Goal: Task Accomplishment & Management: Use online tool/utility

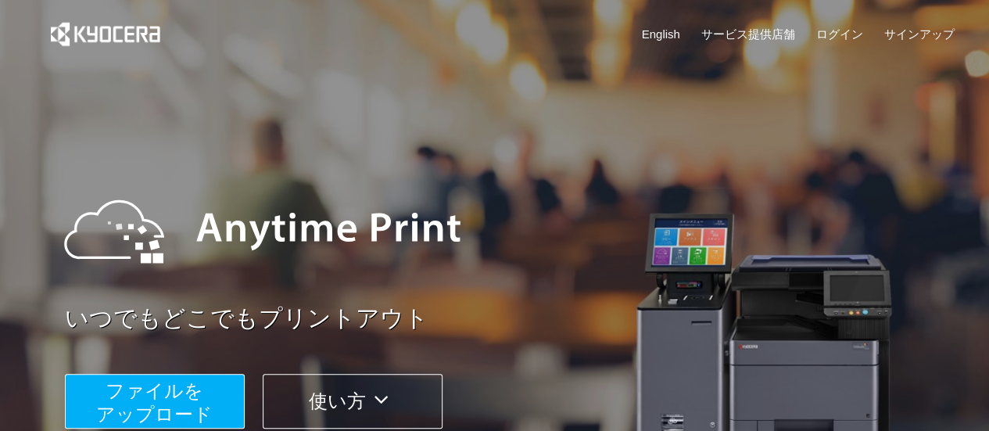
click at [156, 409] on span "ファイルを ​​アップロード" at bounding box center [154, 402] width 117 height 45
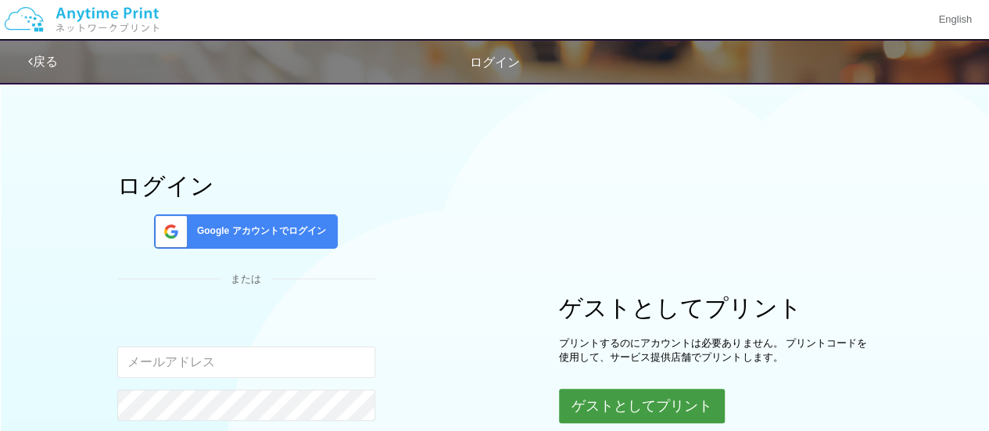
click at [584, 401] on button "ゲストとしてプリント" at bounding box center [642, 406] width 166 height 34
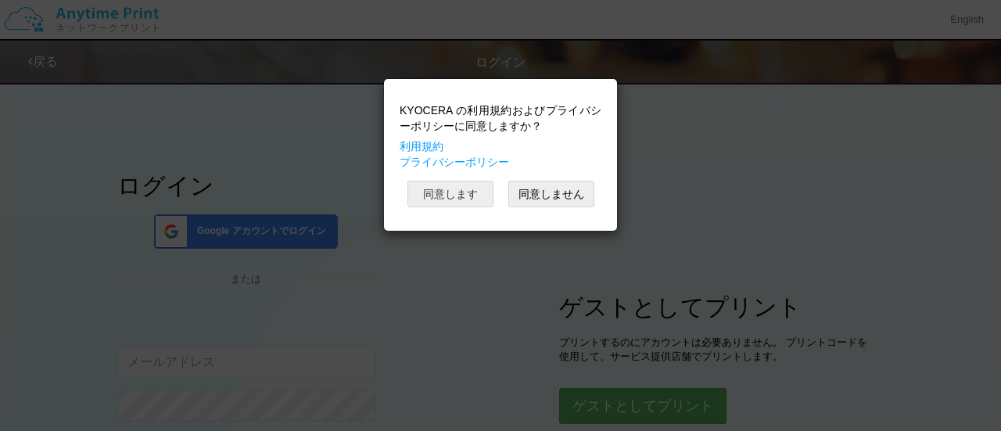
click at [446, 204] on button "同意します" at bounding box center [451, 194] width 86 height 27
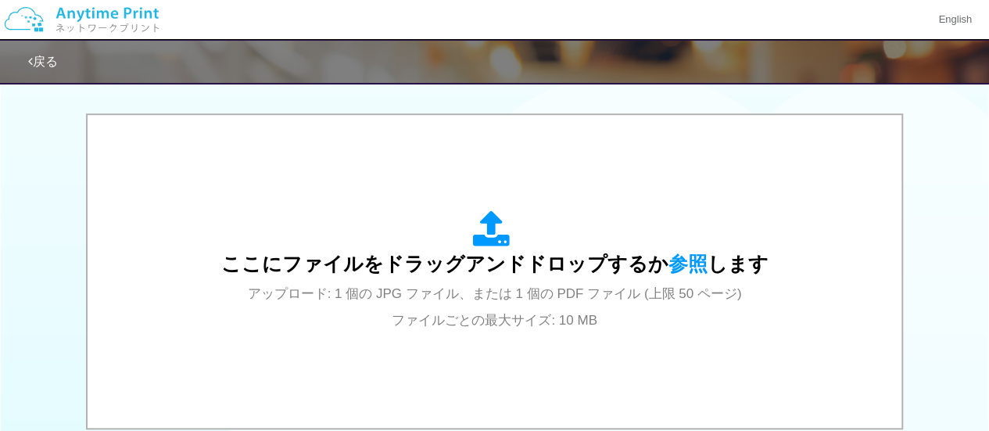
scroll to position [602, 0]
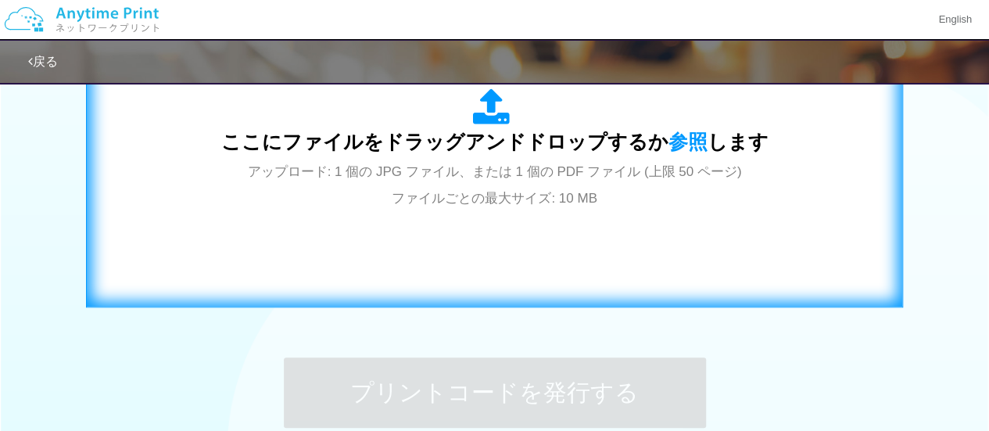
click at [757, 232] on div "ここにファイルをドラッグアンドドロップするか 参照 します アップロード: 1 個の JPG ファイル、または 1 個の PDF ファイル (上限 50 ペー…" at bounding box center [494, 149] width 785 height 283
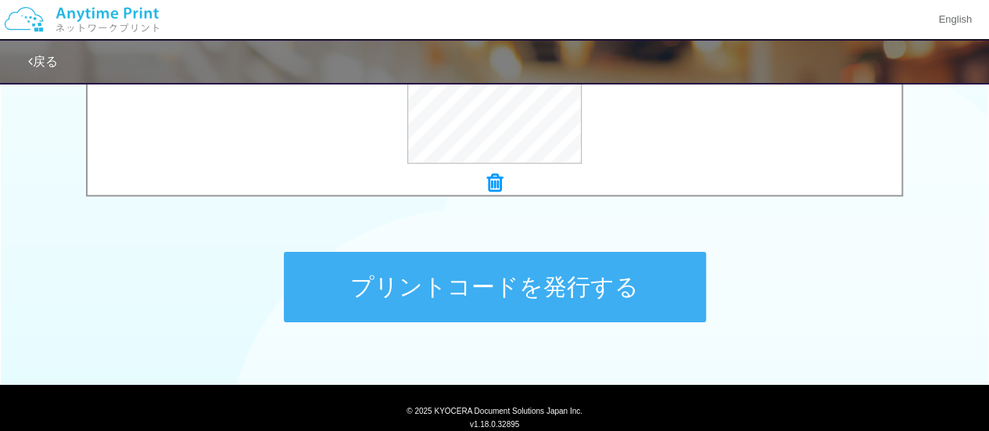
scroll to position [728, 0]
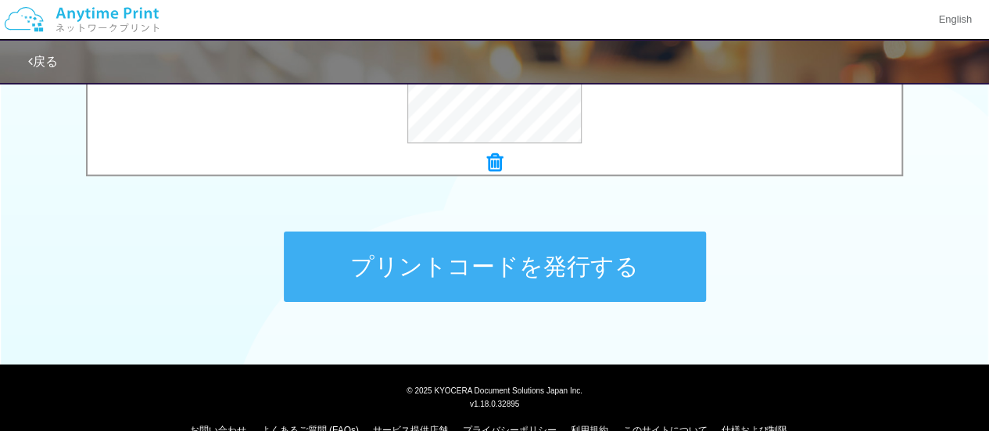
click at [526, 293] on button "プリントコードを発行する" at bounding box center [495, 267] width 422 height 70
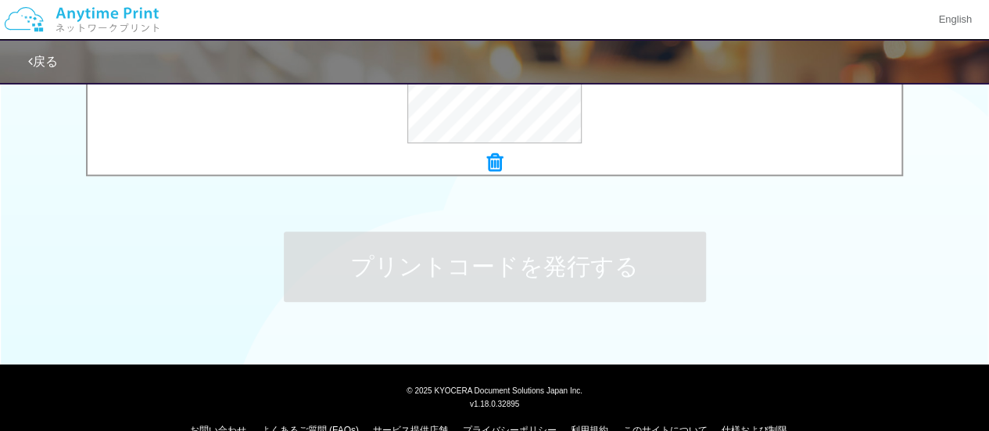
scroll to position [0, 0]
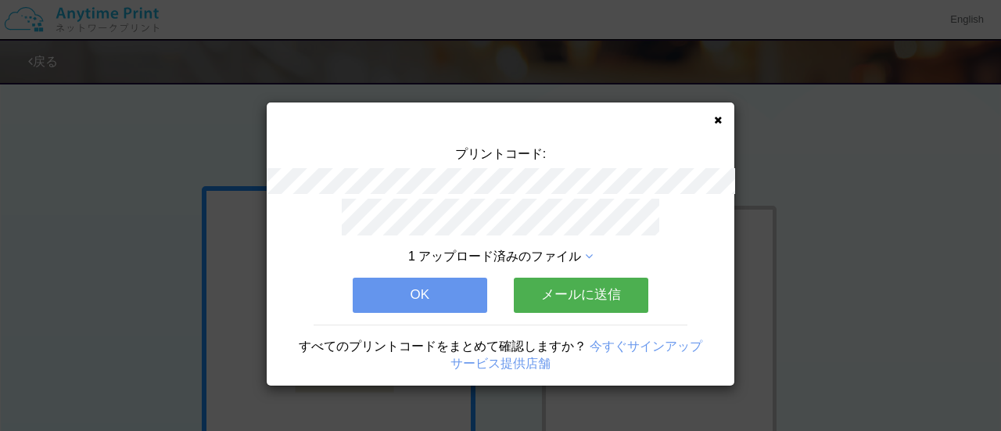
click at [446, 290] on button "OK" at bounding box center [420, 295] width 135 height 34
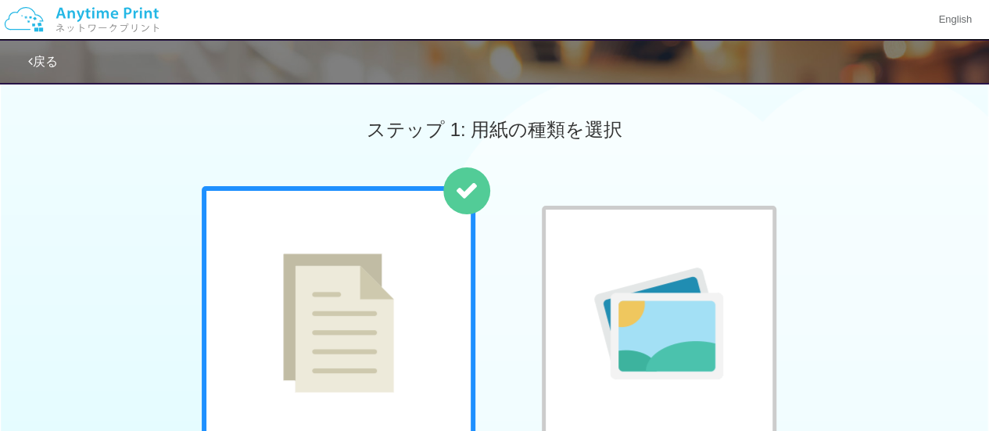
click at [340, 134] on div "ステップ 1: 用紙の種類を選択" at bounding box center [494, 130] width 989 height 113
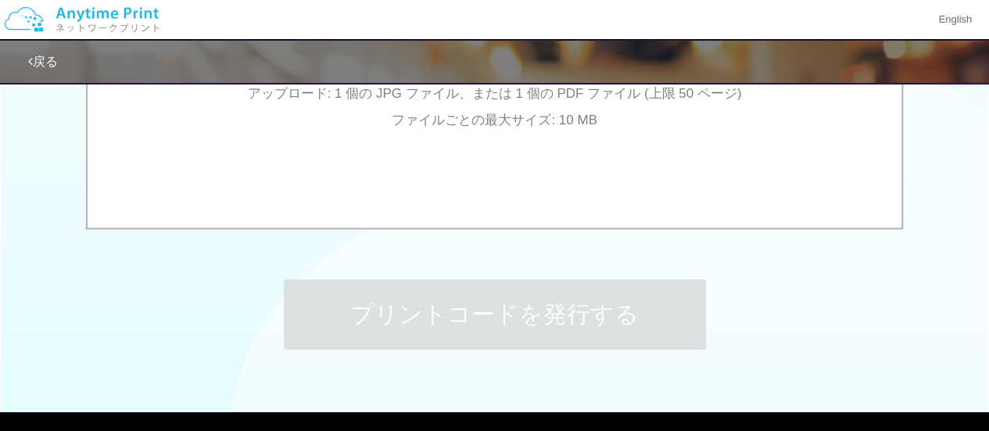
scroll to position [758, 0]
